Goal: Complete application form

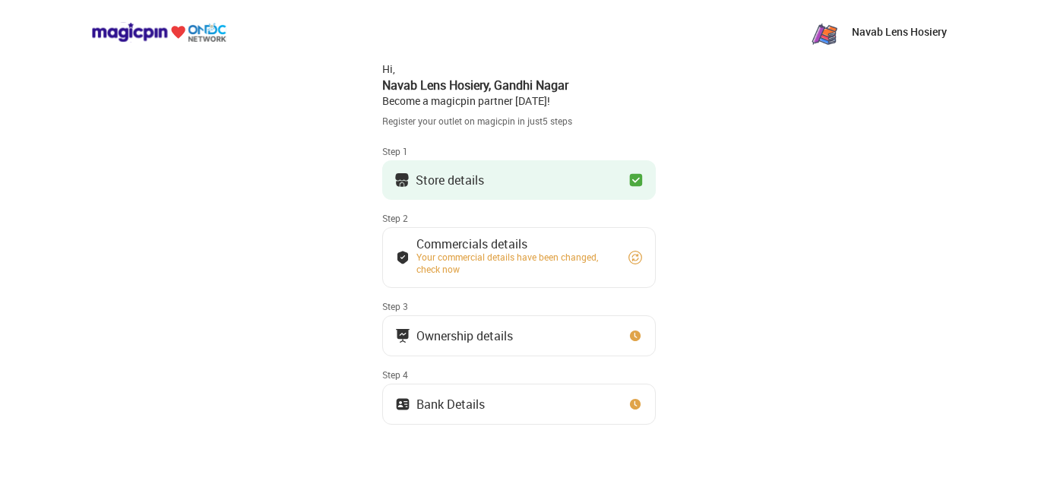
click at [634, 182] on img at bounding box center [635, 179] width 15 height 15
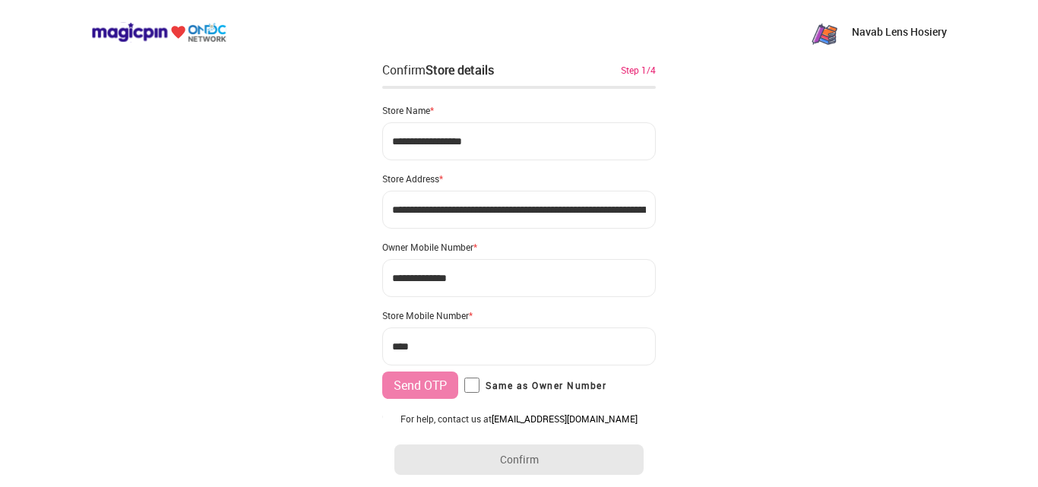
type input "**********"
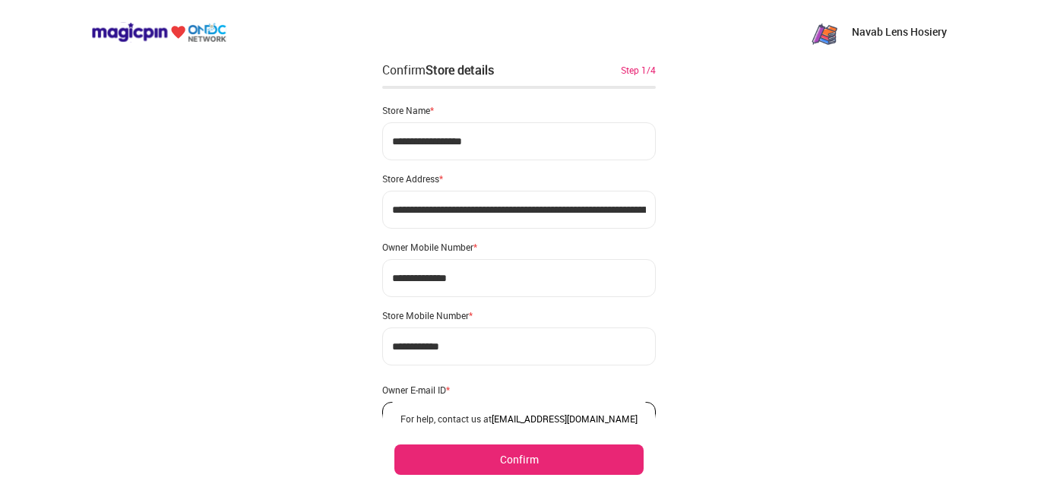
click at [495, 461] on button "Confirm" at bounding box center [518, 459] width 249 height 30
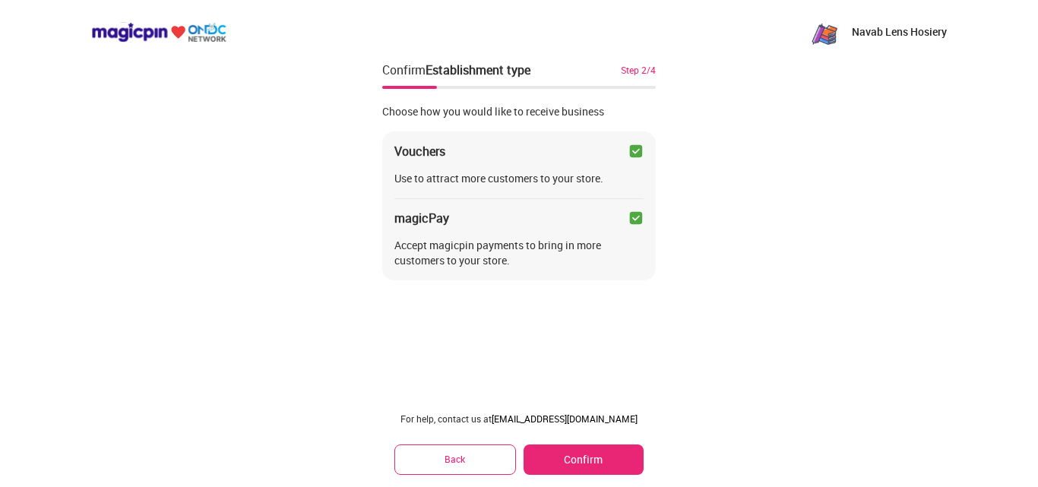
click at [551, 461] on button "Confirm" at bounding box center [583, 459] width 120 height 30
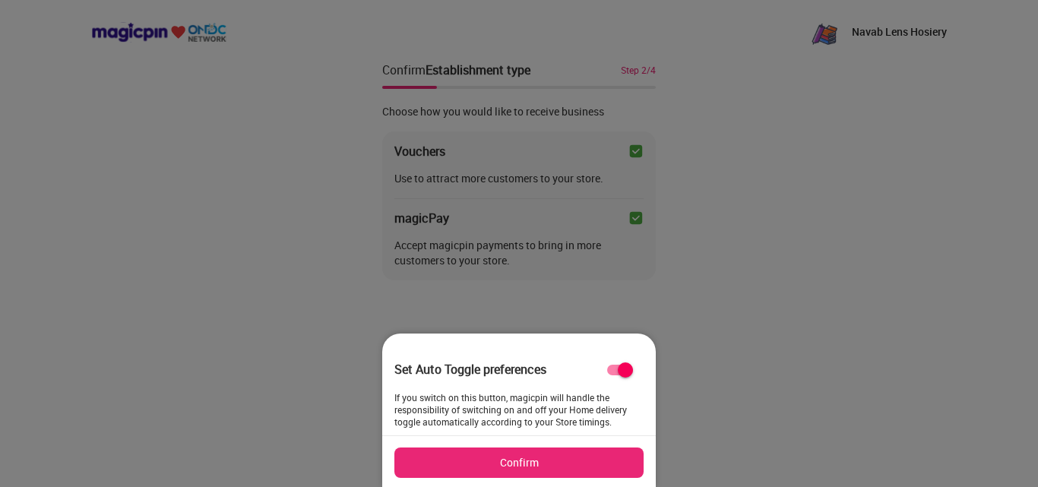
click at [551, 461] on button "Confirm" at bounding box center [518, 462] width 249 height 30
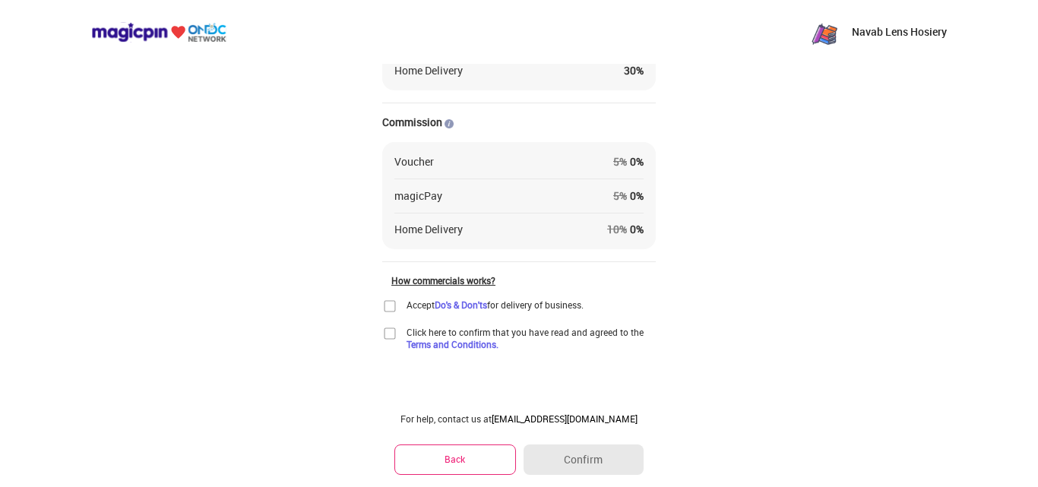
scroll to position [169, 0]
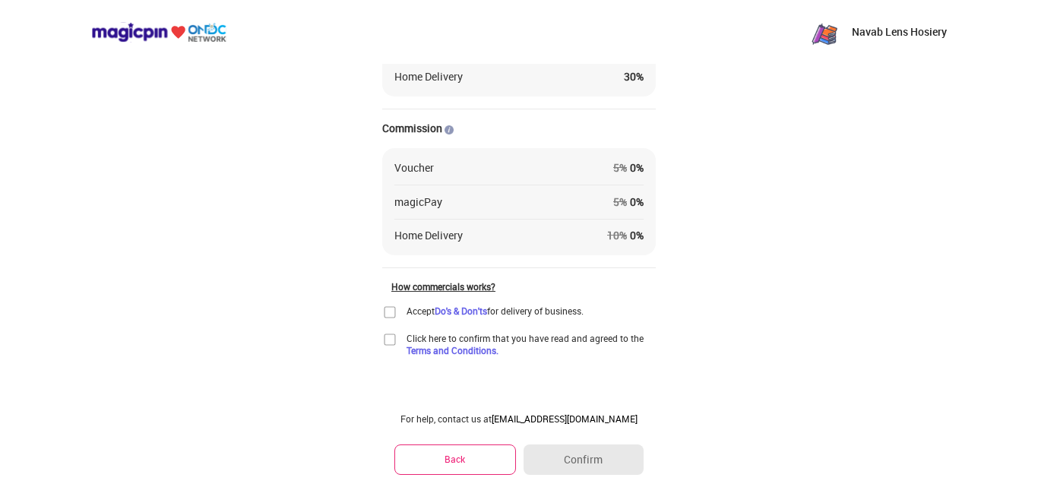
click at [385, 314] on img at bounding box center [389, 312] width 15 height 15
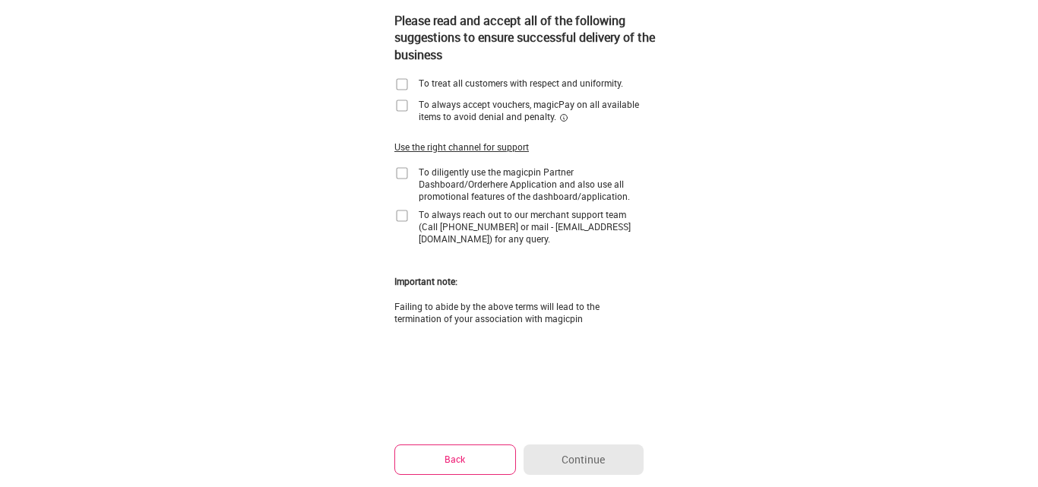
click at [400, 169] on img at bounding box center [401, 173] width 15 height 15
click at [400, 213] on img at bounding box center [401, 215] width 15 height 15
click at [400, 86] on img at bounding box center [401, 84] width 15 height 15
click at [400, 106] on img at bounding box center [401, 105] width 15 height 15
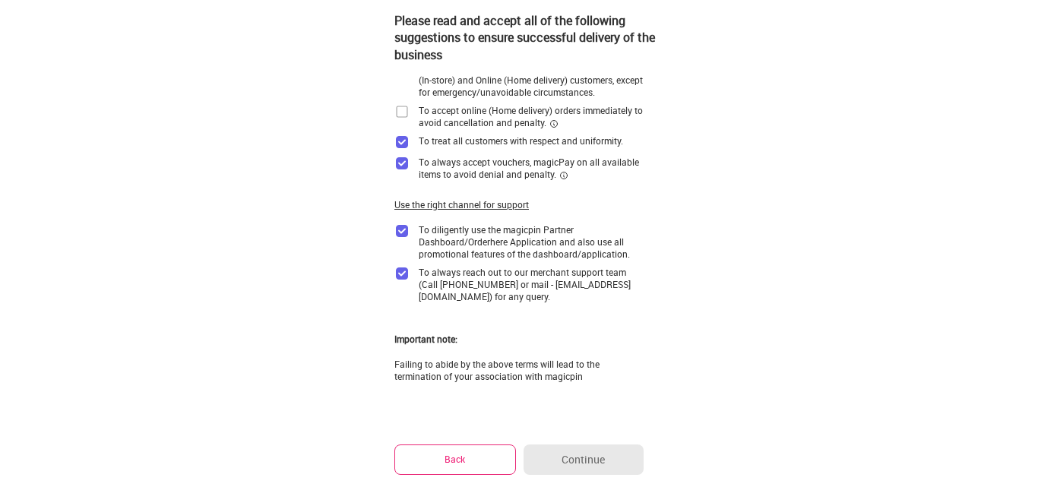
scroll to position [0, 0]
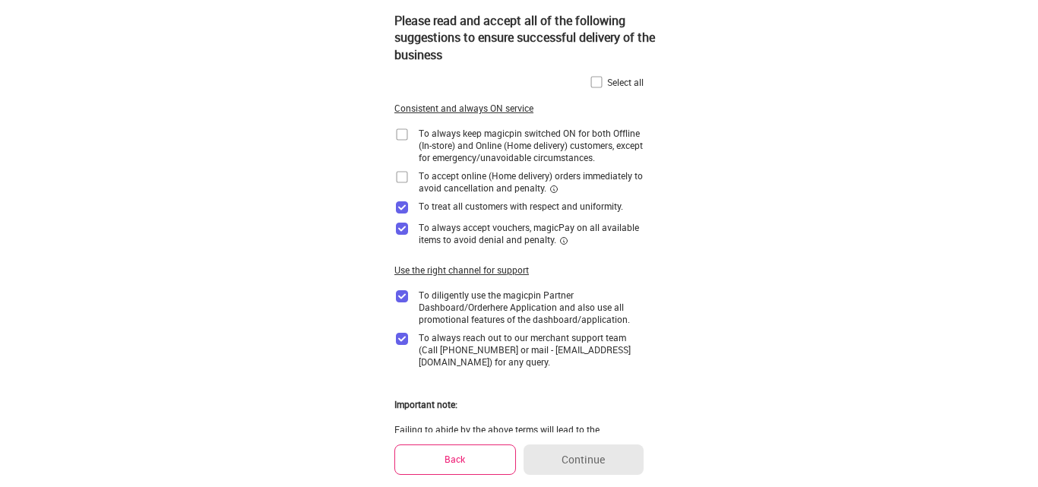
click at [596, 83] on img at bounding box center [596, 81] width 15 height 15
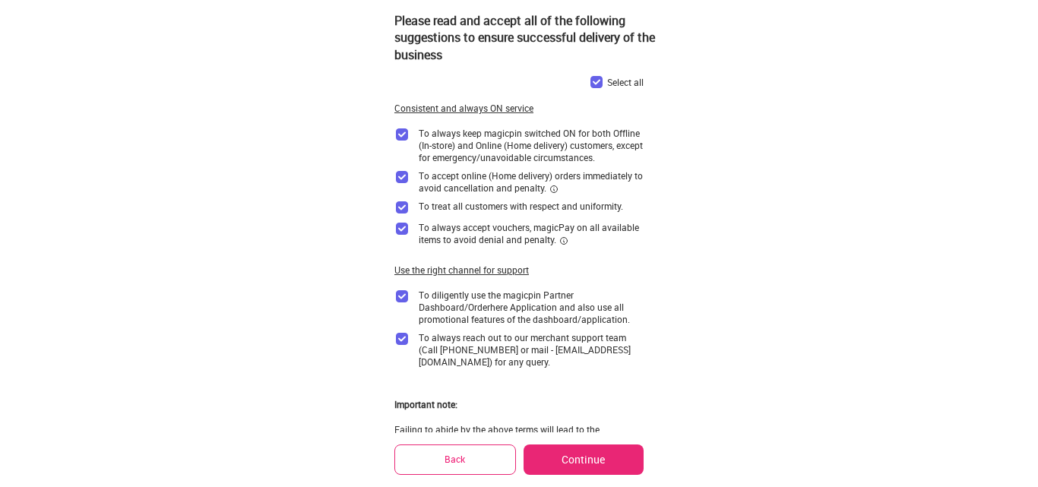
click at [574, 466] on button "Continue" at bounding box center [583, 459] width 120 height 30
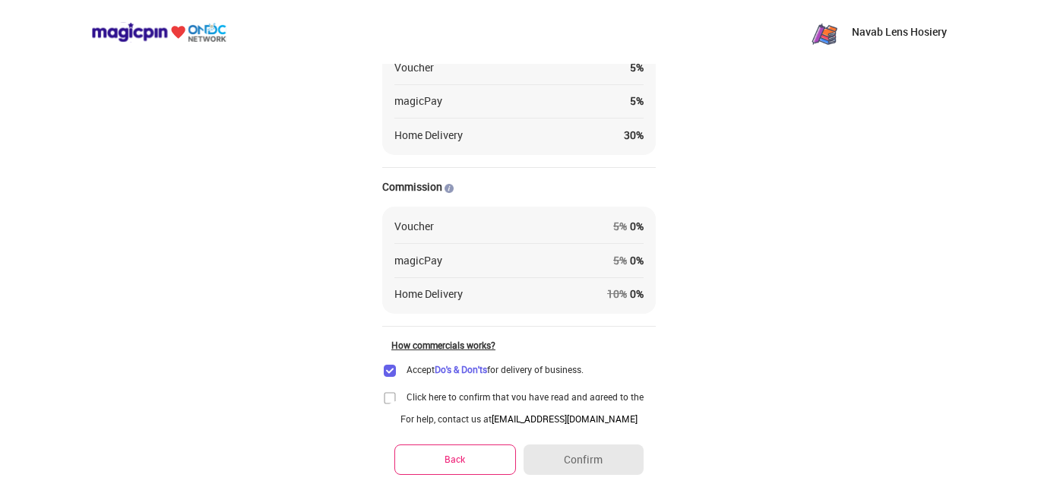
scroll to position [175, 0]
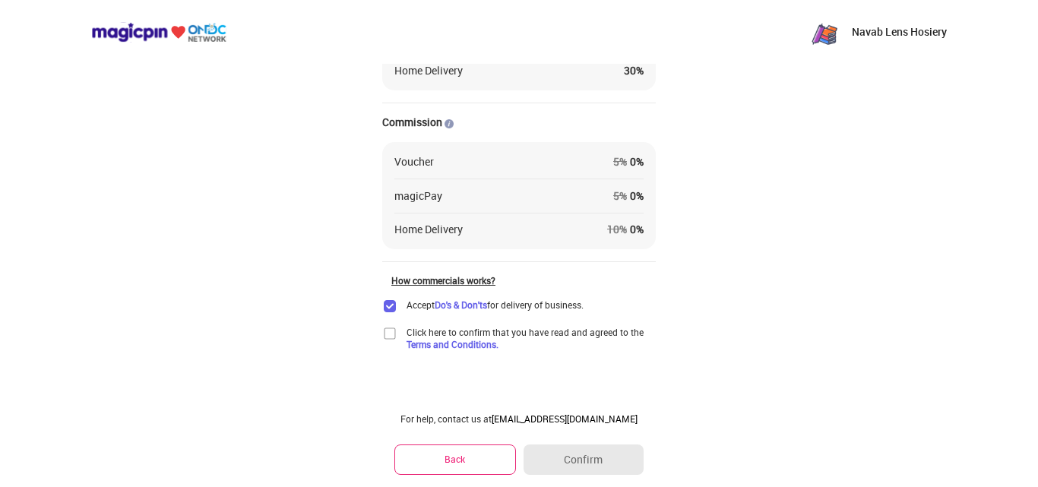
click at [390, 338] on img at bounding box center [389, 333] width 15 height 15
click at [560, 460] on button "Confirm" at bounding box center [583, 459] width 120 height 30
